Goal: Task Accomplishment & Management: Manage account settings

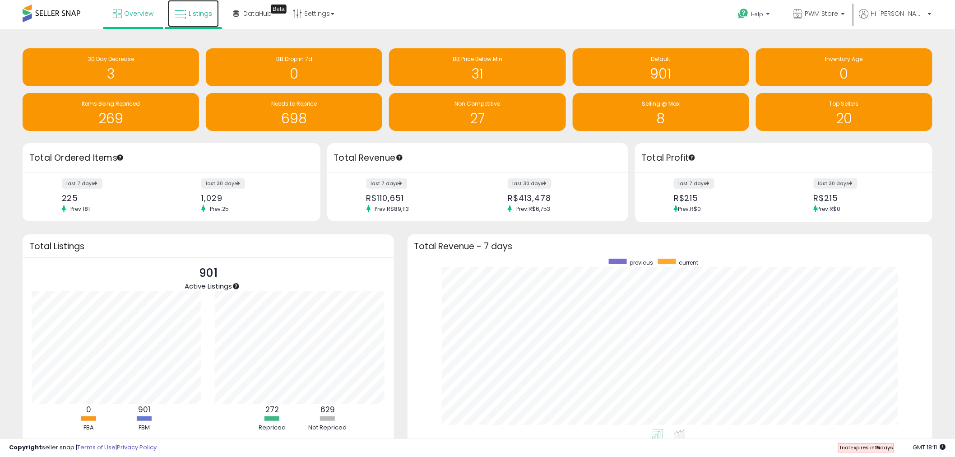
click at [201, 8] on link "Listings" at bounding box center [193, 13] width 51 height 27
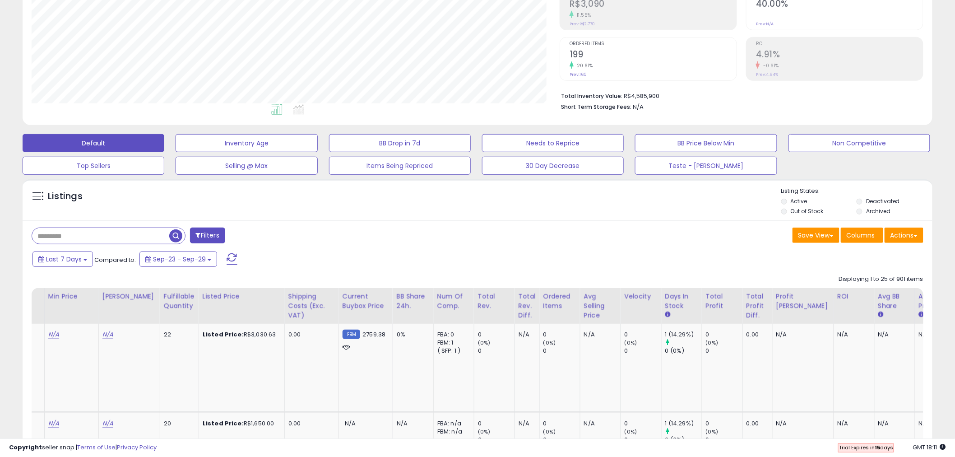
scroll to position [0, 291]
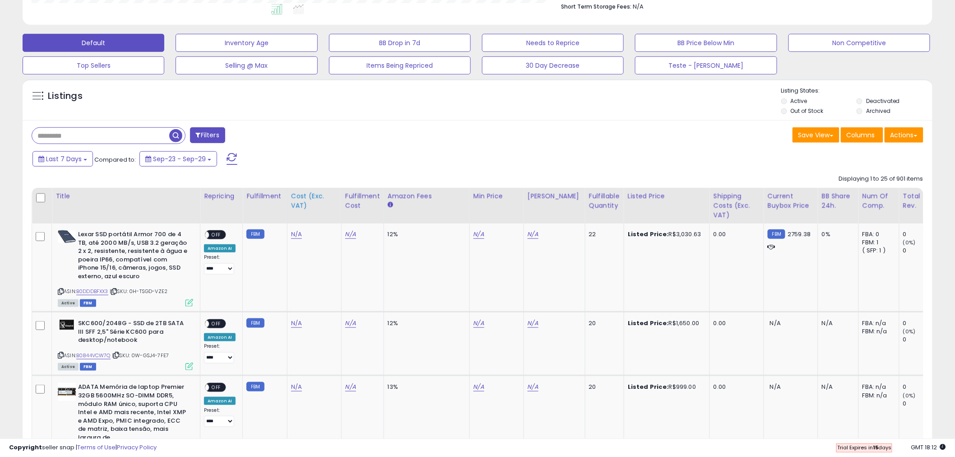
click at [308, 200] on div "Cost (Exc. VAT)" at bounding box center [314, 200] width 46 height 19
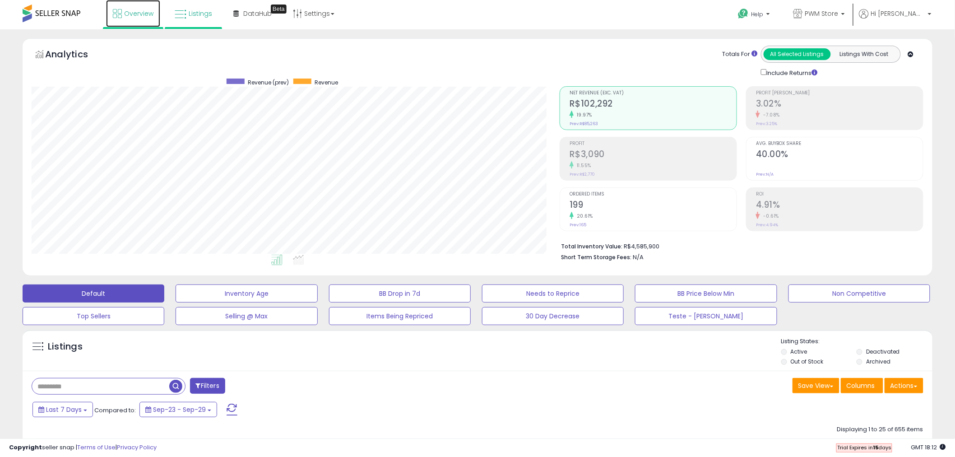
click at [138, 16] on span "Overview" at bounding box center [138, 13] width 29 height 9
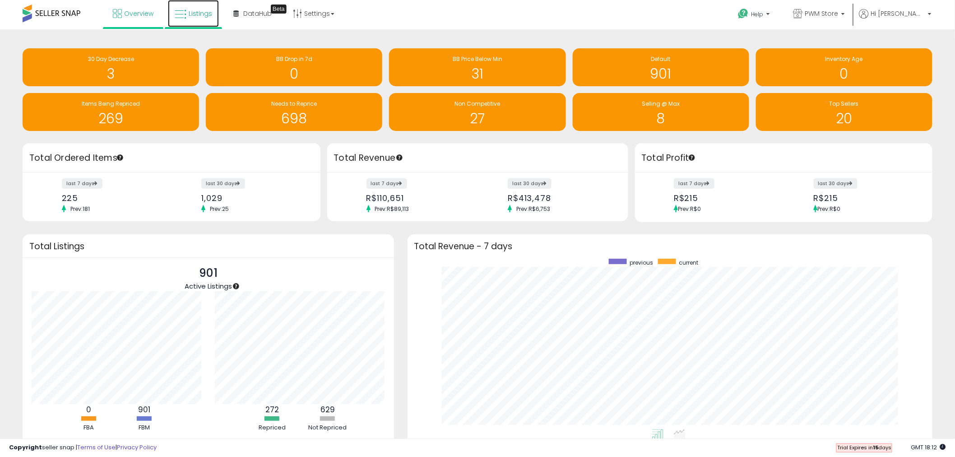
click at [186, 11] on link "Listings" at bounding box center [193, 13] width 51 height 27
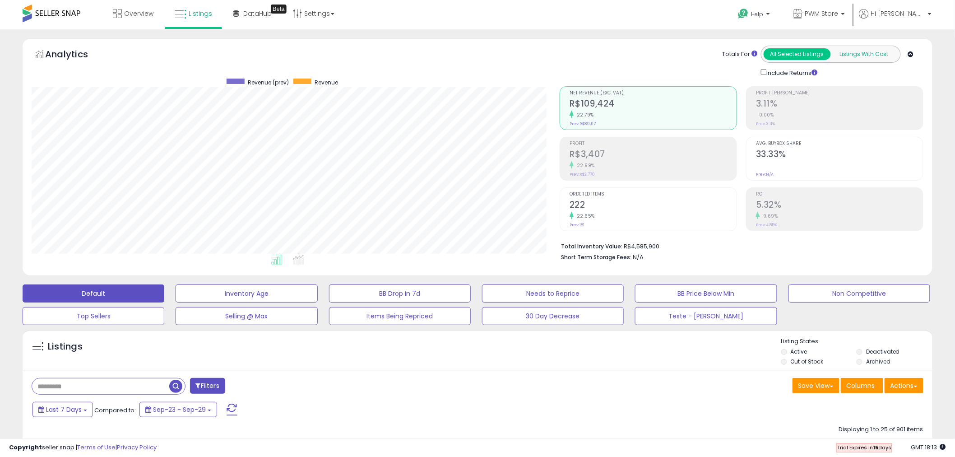
click at [853, 56] on button "Listings With Cost" at bounding box center [863, 54] width 67 height 12
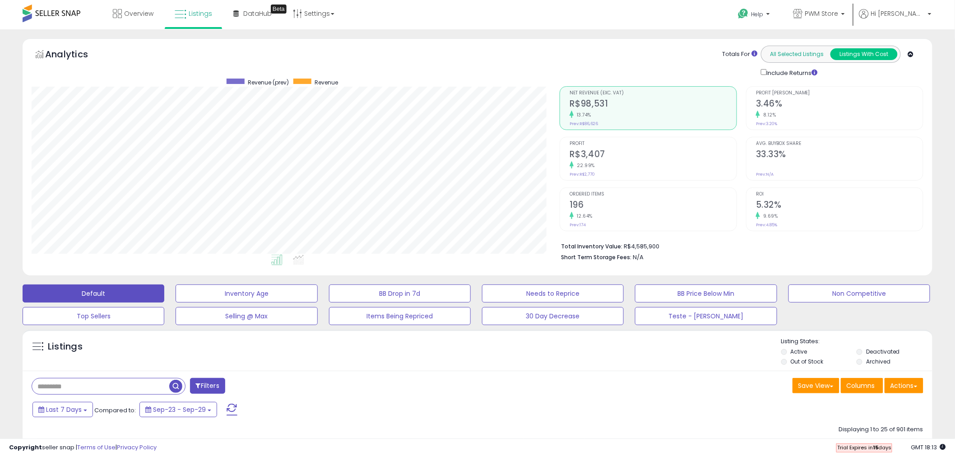
click at [792, 54] on button "All Selected Listings" at bounding box center [797, 54] width 67 height 12
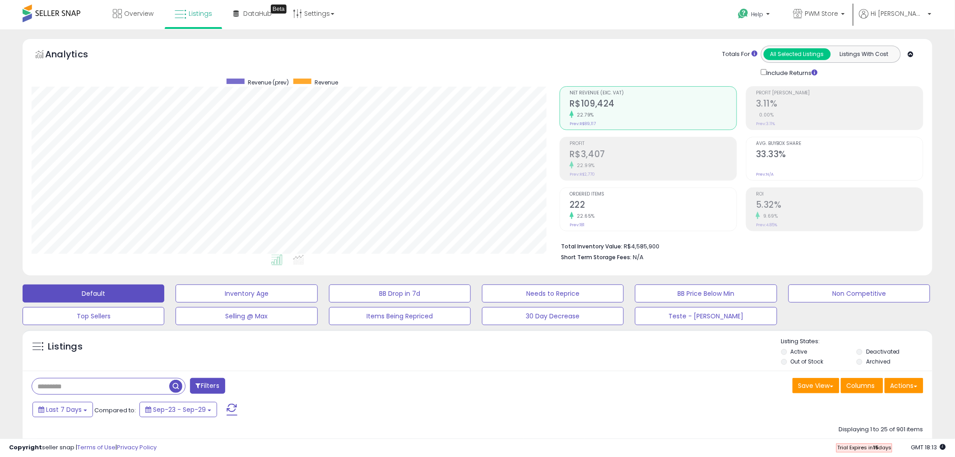
scroll to position [185, 528]
click at [145, 17] on span "Overview" at bounding box center [138, 13] width 29 height 9
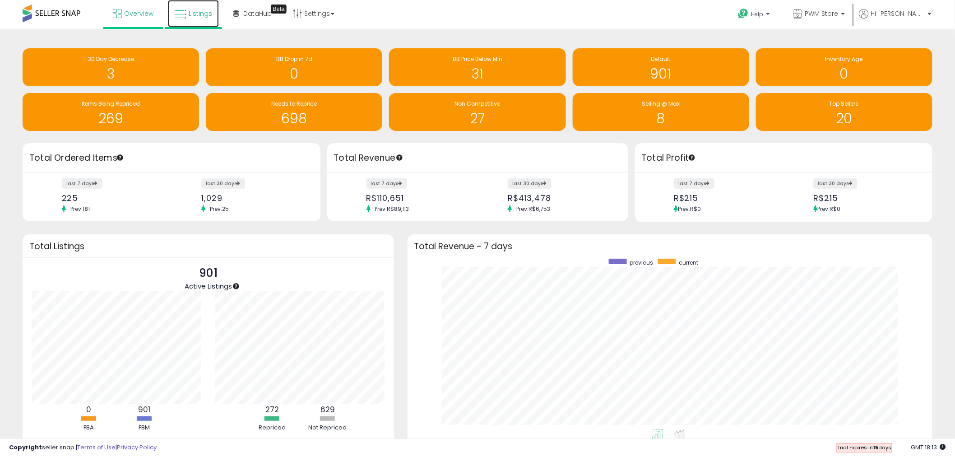
click at [202, 15] on span "Listings" at bounding box center [200, 13] width 23 height 9
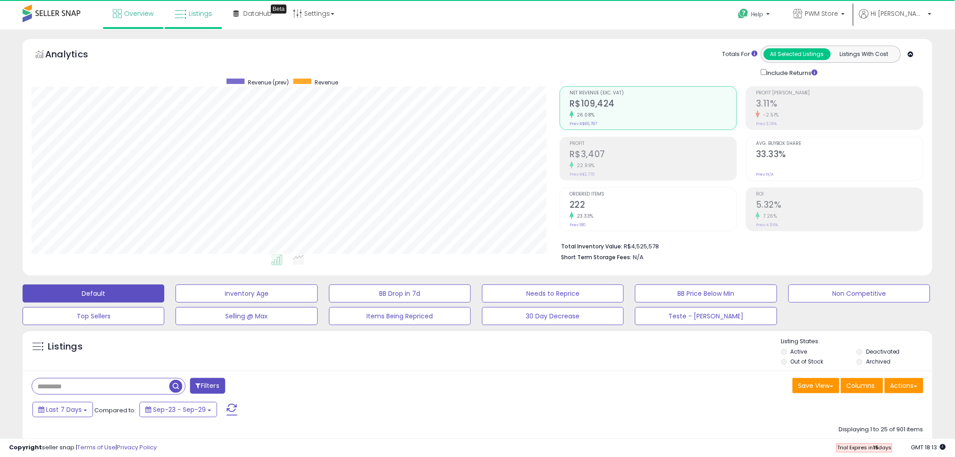
scroll to position [185, 528]
